Goal: Download file/media

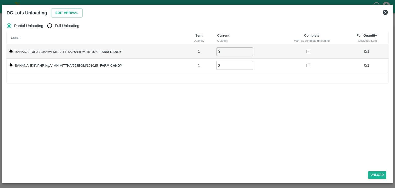
click at [384, 11] on icon at bounding box center [385, 12] width 5 height 5
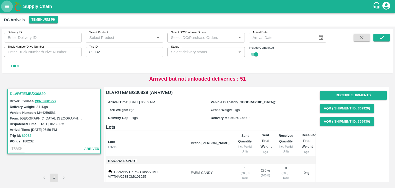
click at [5, 4] on icon "open drawer" at bounding box center [7, 7] width 6 height 6
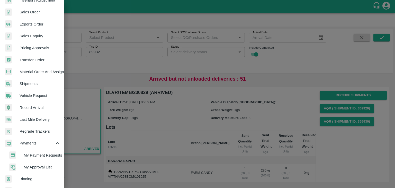
scroll to position [165, 0]
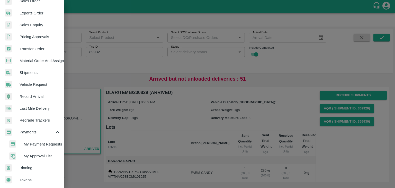
click at [29, 141] on span "My Payment Requests" at bounding box center [42, 144] width 37 height 6
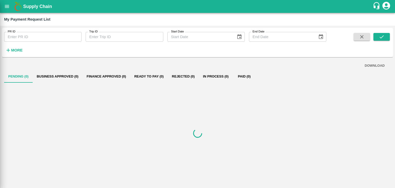
scroll to position [163, 0]
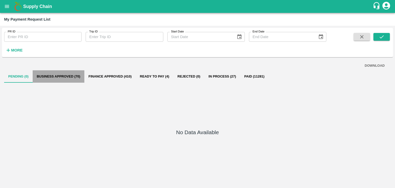
click at [66, 77] on button "Business Approved (70)" at bounding box center [59, 76] width 52 height 12
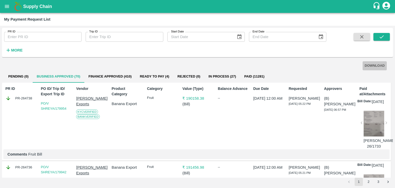
click at [372, 65] on button "DOWNLOAD" at bounding box center [375, 65] width 24 height 9
click at [369, 180] on button "2" at bounding box center [368, 181] width 8 height 8
click at [388, 35] on button "submit" at bounding box center [381, 37] width 16 height 8
click at [368, 66] on button "DOWNLOAD" at bounding box center [375, 65] width 24 height 9
click at [374, 181] on button "3" at bounding box center [378, 181] width 8 height 8
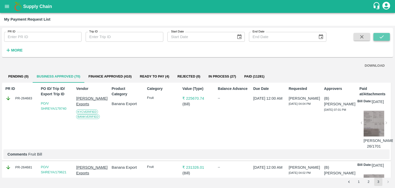
click at [383, 36] on icon "submit" at bounding box center [382, 36] width 4 height 3
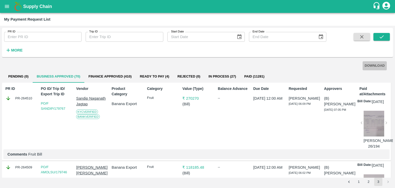
click at [372, 63] on button "DOWNLOAD" at bounding box center [375, 65] width 24 height 9
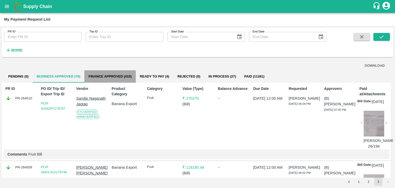
click at [116, 72] on button "Finance Approved (410)" at bounding box center [109, 76] width 51 height 12
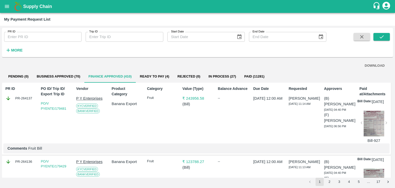
click at [373, 66] on button "DOWNLOAD" at bounding box center [375, 65] width 24 height 9
click at [330, 182] on button "2" at bounding box center [329, 181] width 8 height 8
click at [381, 38] on icon "submit" at bounding box center [382, 36] width 4 height 3
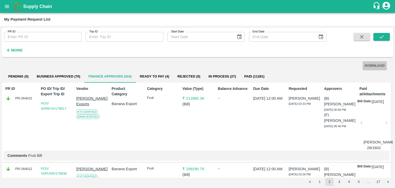
click at [371, 65] on button "DOWNLOAD" at bounding box center [375, 65] width 24 height 9
click at [340, 181] on button "3" at bounding box center [339, 181] width 8 height 8
click at [382, 37] on icon "submit" at bounding box center [382, 36] width 4 height 3
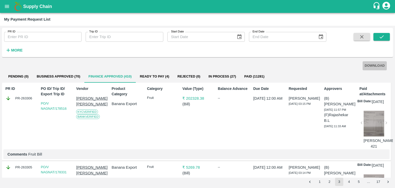
click at [370, 63] on button "DOWNLOAD" at bounding box center [375, 65] width 24 height 9
click at [348, 180] on button "4" at bounding box center [349, 181] width 8 height 8
click at [380, 37] on icon "submit" at bounding box center [382, 36] width 4 height 3
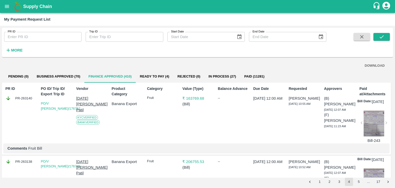
click at [369, 66] on button "DOWNLOAD" at bounding box center [375, 65] width 24 height 9
click at [359, 186] on div "PR ID PR ID Trip ID Trip ID Start Date Start Date End Date End Date More DOWNLO…" at bounding box center [197, 107] width 395 height 162
click at [359, 181] on button "5" at bounding box center [359, 181] width 8 height 8
click at [382, 38] on icon "submit" at bounding box center [382, 37] width 6 height 6
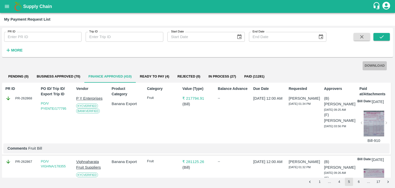
click at [378, 64] on button "DOWNLOAD" at bounding box center [375, 65] width 24 height 9
click at [358, 181] on button "6" at bounding box center [359, 181] width 8 height 8
click at [384, 35] on button "submit" at bounding box center [381, 37] width 16 height 8
click at [375, 65] on button "DOWNLOAD" at bounding box center [375, 65] width 24 height 9
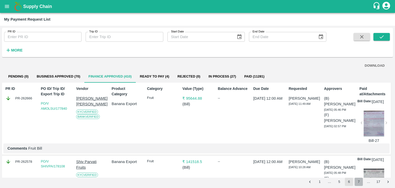
click at [359, 183] on button "7" at bounding box center [359, 181] width 8 height 8
click at [380, 36] on icon "submit" at bounding box center [382, 37] width 6 height 6
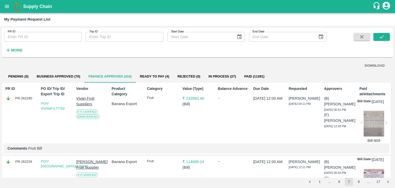
click at [371, 64] on button "DOWNLOAD" at bounding box center [375, 65] width 24 height 9
click at [361, 180] on button "8" at bounding box center [359, 181] width 8 height 8
click at [386, 38] on button "submit" at bounding box center [381, 37] width 16 height 8
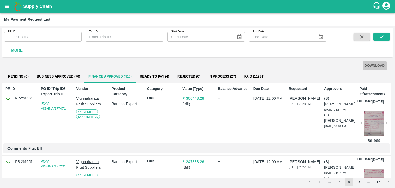
click at [368, 65] on button "DOWNLOAD" at bounding box center [375, 65] width 24 height 9
click at [356, 182] on button "9" at bounding box center [359, 181] width 8 height 8
click at [382, 36] on icon "submit" at bounding box center [382, 37] width 6 height 6
click at [371, 62] on button "DOWNLOAD" at bounding box center [375, 65] width 24 height 9
click at [357, 180] on button "10" at bounding box center [359, 181] width 8 height 8
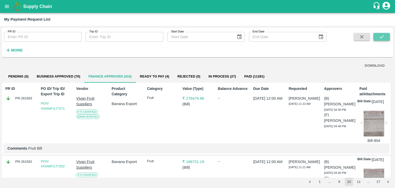
click at [383, 36] on icon "submit" at bounding box center [382, 36] width 4 height 3
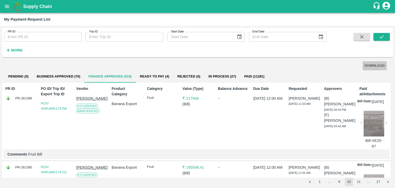
click at [377, 66] on button "DOWNLOAD" at bounding box center [375, 65] width 24 height 9
click at [359, 180] on button "11" at bounding box center [359, 181] width 8 height 8
click at [381, 38] on icon "submit" at bounding box center [382, 37] width 6 height 6
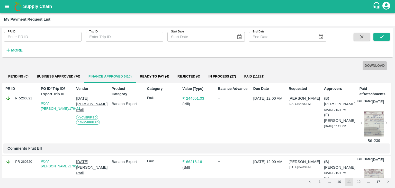
click at [378, 64] on button "DOWNLOAD" at bounding box center [375, 65] width 24 height 9
click at [358, 181] on button "12" at bounding box center [359, 181] width 8 height 8
click at [380, 38] on icon "submit" at bounding box center [382, 37] width 6 height 6
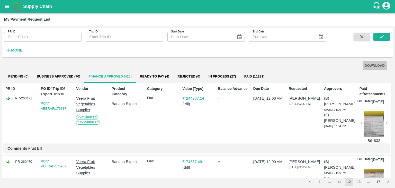
click at [377, 62] on button "DOWNLOAD" at bounding box center [375, 65] width 24 height 9
click at [359, 181] on button "13" at bounding box center [359, 181] width 8 height 8
click at [390, 34] on div "PR ID PR ID Trip ID Trip ID Start Date Start Date End Date End Date More" at bounding box center [197, 42] width 391 height 25
click at [384, 35] on icon "submit" at bounding box center [382, 37] width 6 height 6
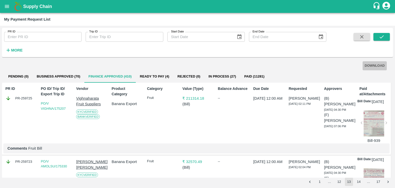
click at [380, 64] on button "DOWNLOAD" at bounding box center [375, 65] width 24 height 9
click at [357, 179] on button "14" at bounding box center [359, 181] width 8 height 8
click at [376, 37] on button "submit" at bounding box center [381, 37] width 16 height 8
click at [367, 65] on button "DOWNLOAD" at bounding box center [375, 65] width 24 height 9
click at [360, 182] on button "15" at bounding box center [359, 181] width 8 height 8
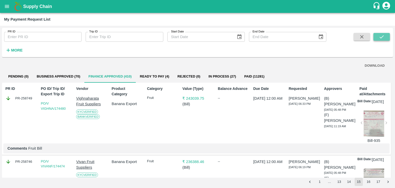
click at [377, 35] on button "submit" at bounding box center [381, 37] width 16 height 8
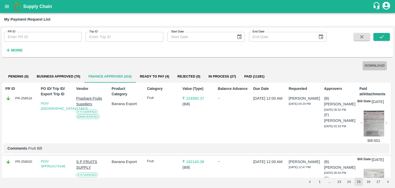
click at [374, 63] on button "DOWNLOAD" at bounding box center [375, 65] width 24 height 9
click at [368, 181] on button "16" at bounding box center [368, 181] width 8 height 8
click at [386, 36] on button "submit" at bounding box center [381, 37] width 16 height 8
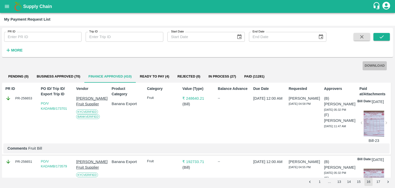
click at [374, 63] on button "DOWNLOAD" at bounding box center [375, 65] width 24 height 9
click at [381, 179] on button "17" at bounding box center [378, 181] width 8 height 8
click at [383, 38] on icon "submit" at bounding box center [382, 37] width 6 height 6
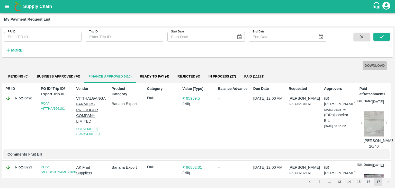
click at [371, 63] on button "DOWNLOAD" at bounding box center [375, 65] width 24 height 9
